Goal: Task Accomplishment & Management: Manage account settings

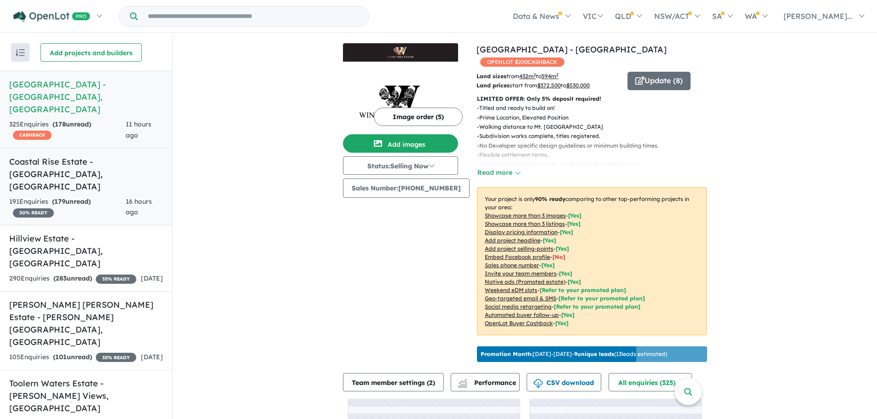
click at [88, 162] on h5 "Coastal Rise Estate - [GEOGRAPHIC_DATA] , [GEOGRAPHIC_DATA]" at bounding box center [86, 174] width 154 height 37
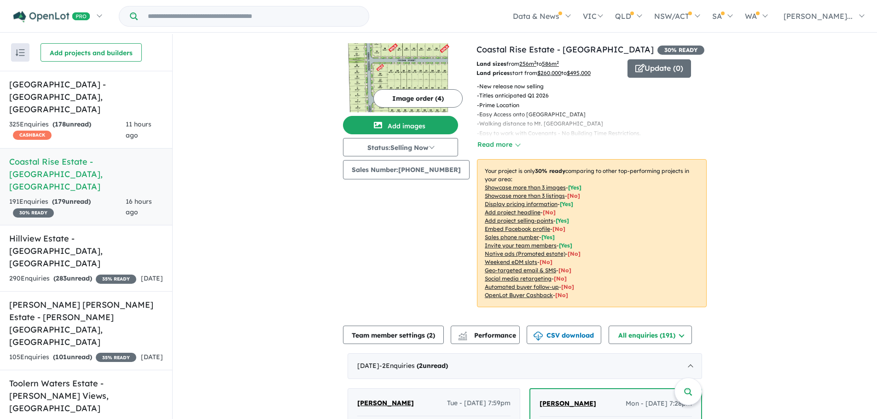
click at [419, 98] on button "Image order ( 4 )" at bounding box center [417, 98] width 89 height 18
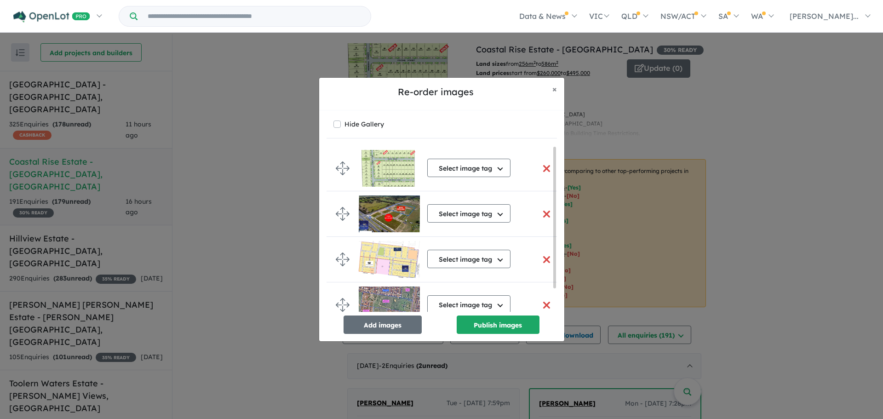
click at [548, 167] on button "button" at bounding box center [546, 169] width 19 height 20
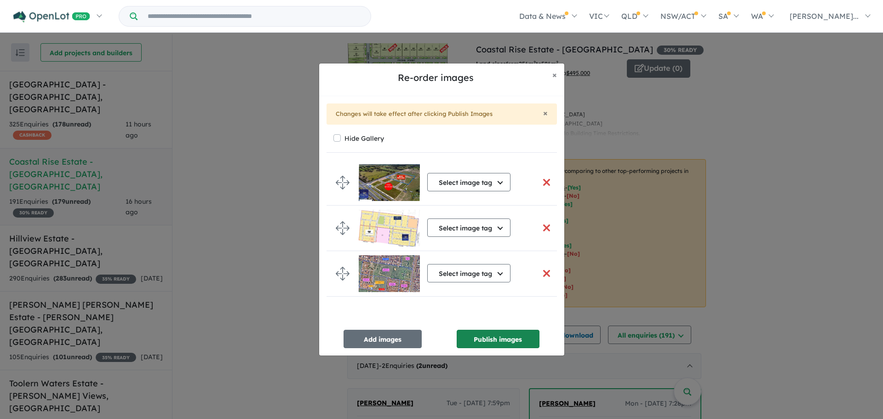
click at [487, 340] on button "Publish images" at bounding box center [498, 339] width 83 height 18
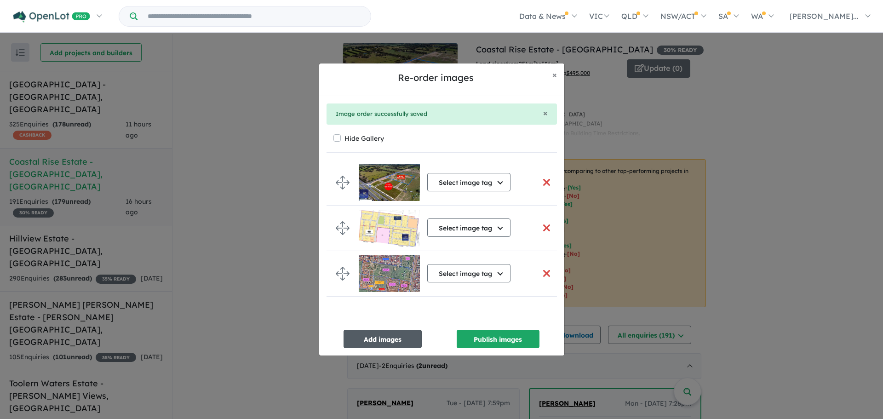
click at [388, 336] on button "Add images" at bounding box center [383, 339] width 78 height 18
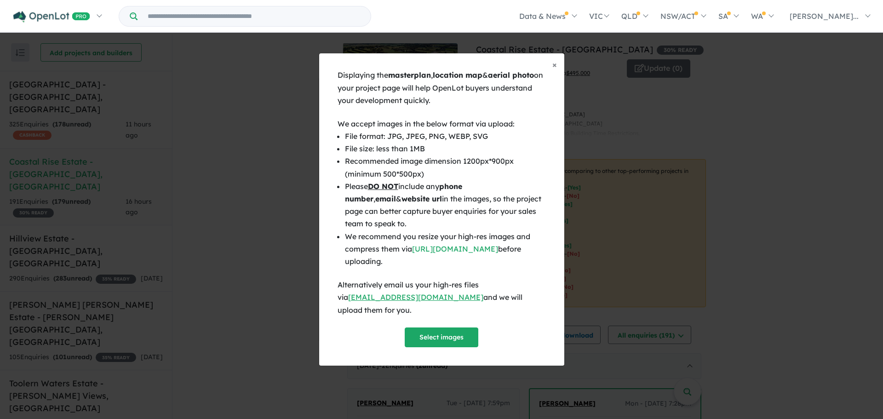
click at [467, 320] on div "Displaying the masterplan , location map & aerial photo on your project page wi…" at bounding box center [442, 208] width 208 height 278
click at [464, 328] on button "Select images" at bounding box center [442, 338] width 74 height 20
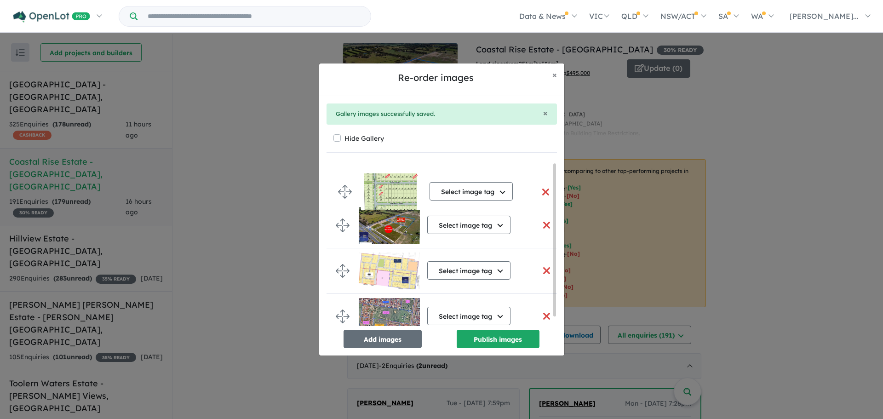
drag, startPoint x: 338, startPoint y: 316, endPoint x: 340, endPoint y: 188, distance: 127.9
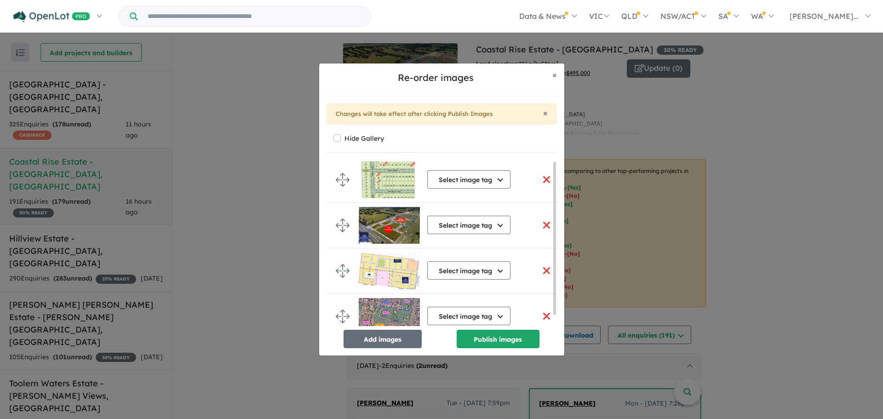
scroll to position [1, 0]
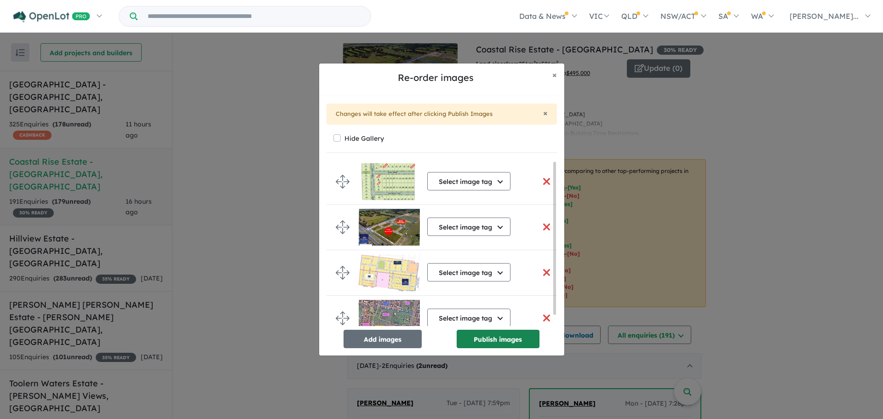
click at [496, 343] on button "Publish images" at bounding box center [498, 339] width 83 height 18
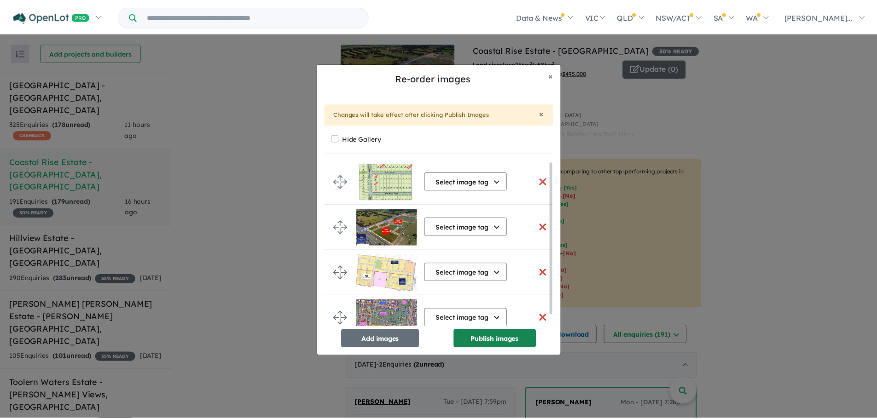
scroll to position [0, 0]
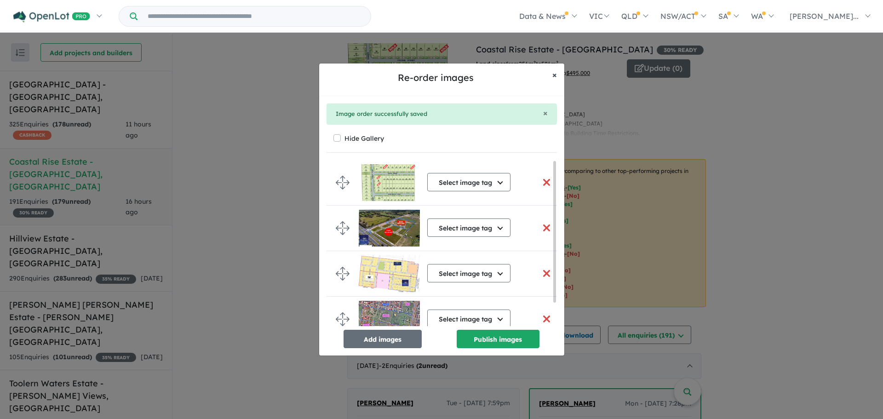
click at [557, 71] on button "× Close" at bounding box center [554, 74] width 19 height 23
